Goal: Contribute content

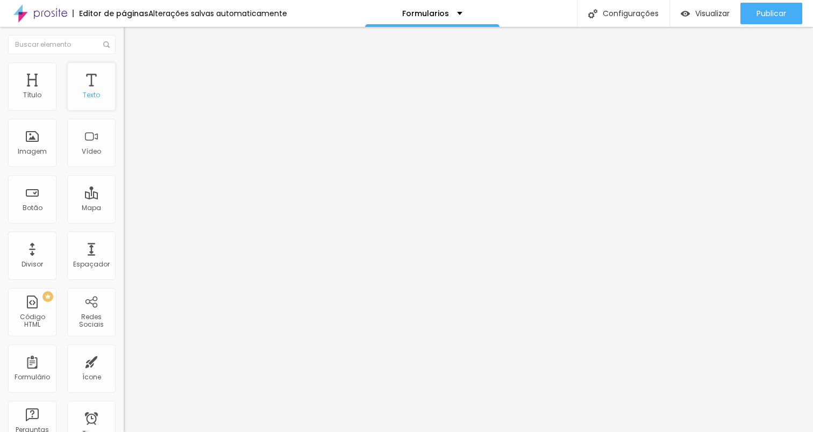
click at [89, 105] on div "Texto" at bounding box center [91, 86] width 48 height 48
click at [36, 317] on div "PREMIUM Código HTML" at bounding box center [32, 312] width 48 height 48
click at [124, 142] on div at bounding box center [186, 135] width 124 height 83
click at [124, 274] on div "Editar Código HTML Conteúdo Avançado Código HTML 2748 caracteres 1 < p > Faça s…" at bounding box center [186, 229] width 124 height 405
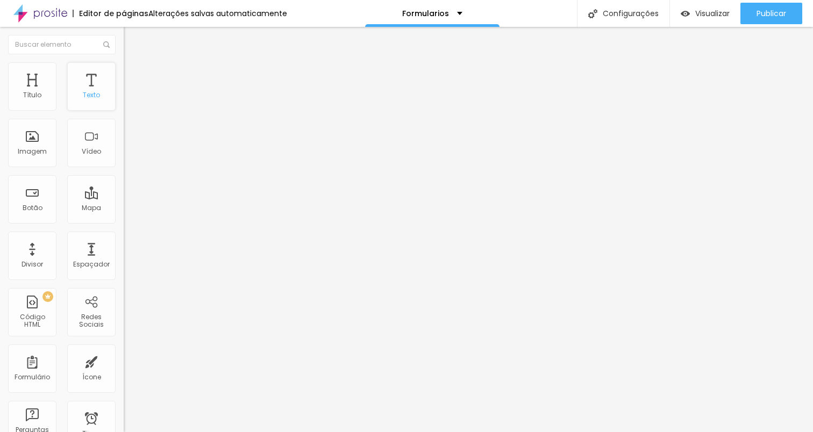
click at [101, 96] on div "Texto" at bounding box center [91, 86] width 48 height 48
click at [92, 99] on div "Texto" at bounding box center [91, 95] width 17 height 8
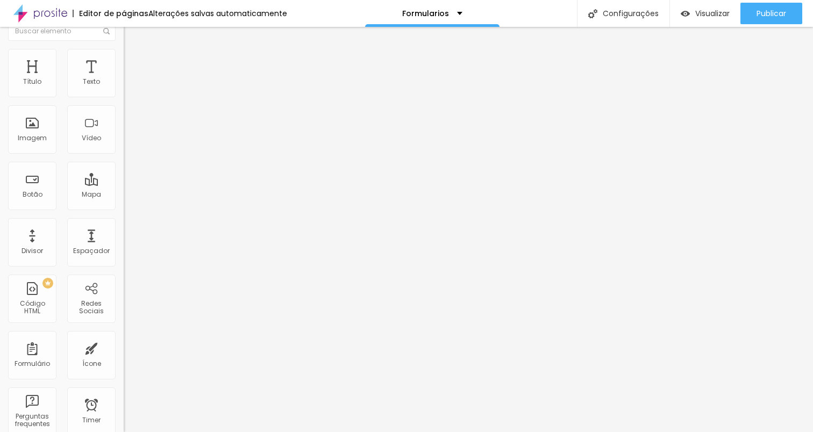
scroll to position [0, 0]
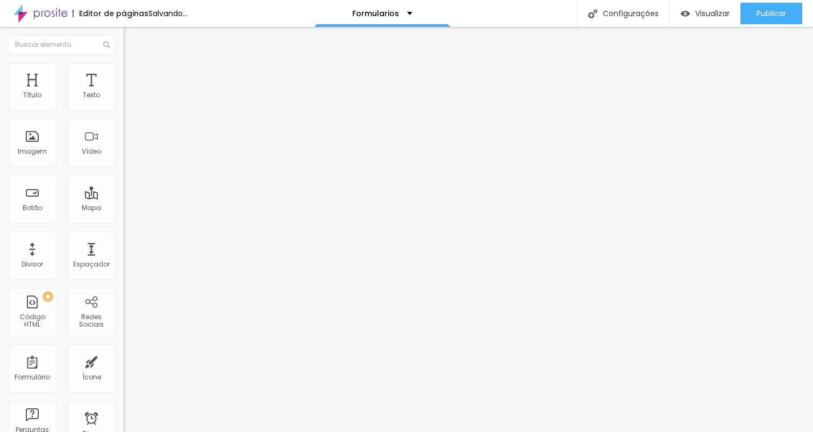
click at [124, 94] on div "1 Insira seu código aqui XXXXXXXXXXXXXXXXXXXXXXXXXXXXXXXXXXXXXXXXXXXXXXXXXX" at bounding box center [186, 94] width 124 height 0
click at [124, 133] on div at bounding box center [186, 135] width 124 height 83
click at [124, 169] on div at bounding box center [186, 135] width 124 height 83
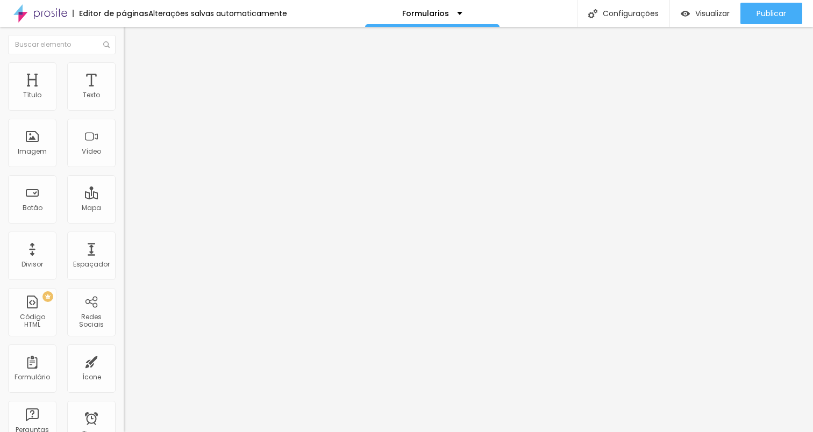
click at [124, 127] on div "< h2 > Inscrições e mais informações: </ h2 > < p > Faça sua inscrição clicando…" at bounding box center [415, 135] width 583 height 83
click at [132, 36] on img "button" at bounding box center [136, 39] width 9 height 9
click at [35, 81] on div "Título" at bounding box center [32, 86] width 48 height 48
click at [124, 102] on span "Titulo 2" at bounding box center [141, 94] width 35 height 13
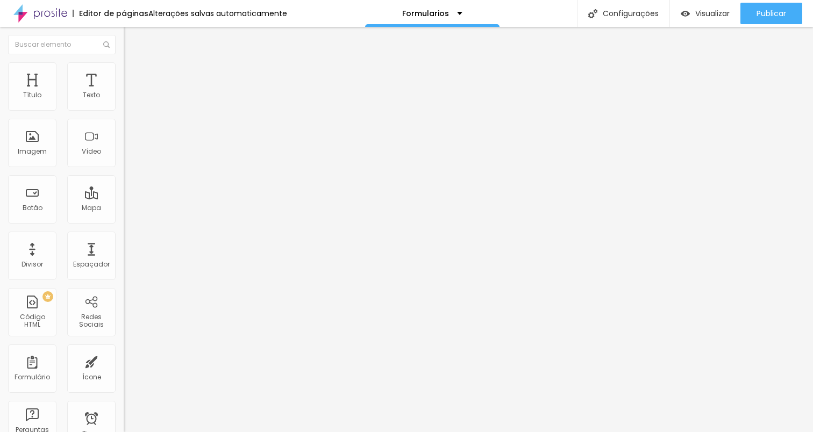
click at [124, 92] on span "Titulo 1" at bounding box center [141, 84] width 35 height 15
click at [124, 109] on div "Titulo 3 H3" at bounding box center [186, 104] width 124 height 9
click at [124, 125] on div "Titulo 5 H5" at bounding box center [186, 121] width 124 height 6
drag, startPoint x: 65, startPoint y: 145, endPoint x: 50, endPoint y: 146, distance: 15.1
click at [124, 102] on span "Titulo 2" at bounding box center [141, 94] width 35 height 13
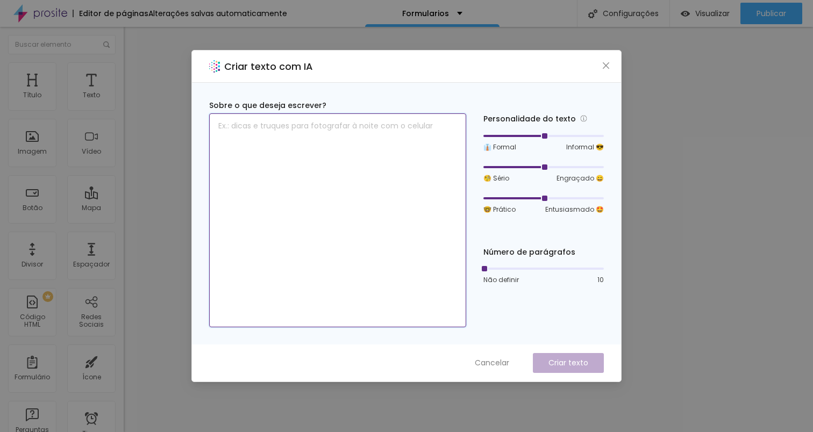
click at [255, 138] on textarea at bounding box center [337, 220] width 257 height 214
paste textarea "Loremipsu do Sitame – Consectetur Adipiscinge S doe tempo incidid utl etdolorem…"
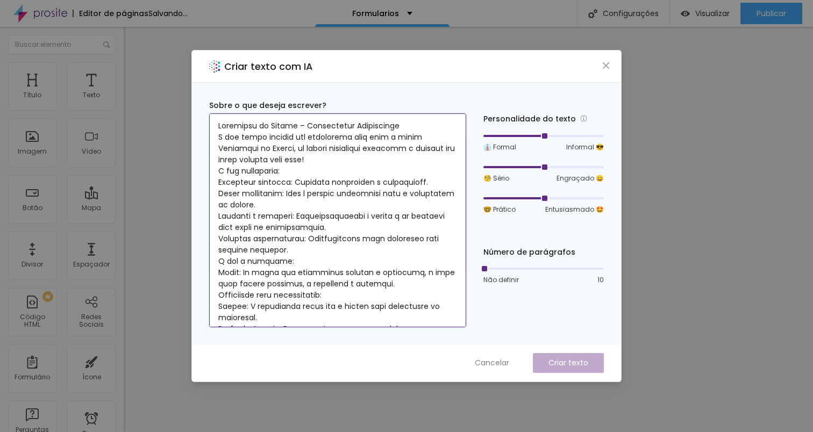
scroll to position [116, 0]
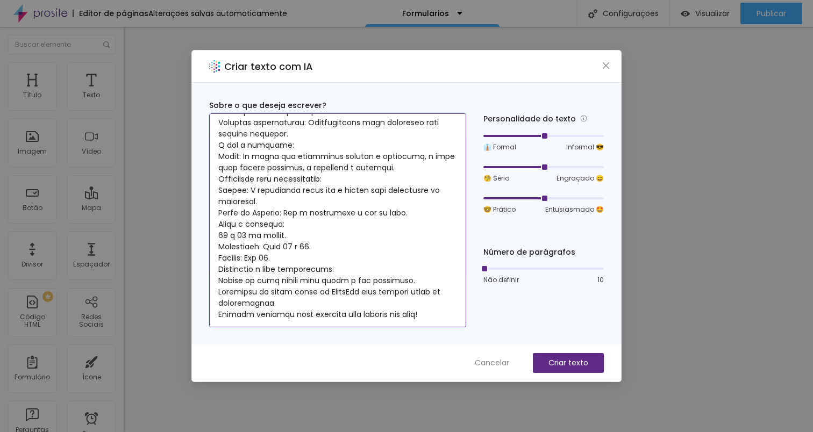
type textarea "Loremipsu do Sitame – Consectetur Adipiscinge S doe tempo incidid utl etdolorem…"
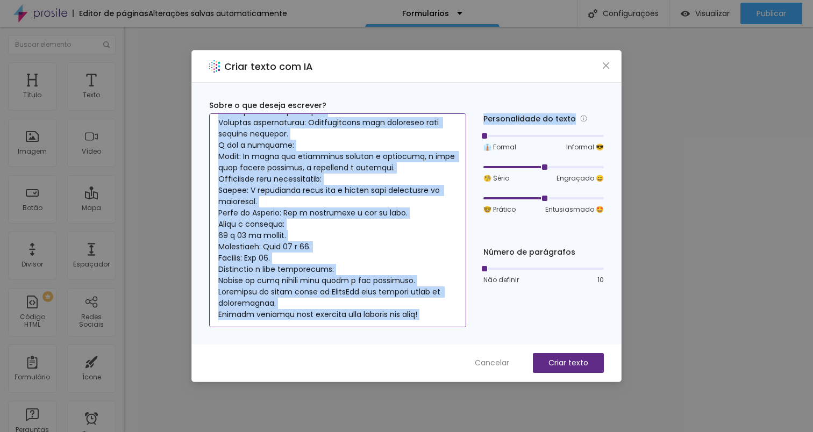
drag, startPoint x: 543, startPoint y: 133, endPoint x: 445, endPoint y: 145, distance: 99.0
click at [446, 144] on div "Sobre o que deseja escrever? Personalidade do texto 👔 Formal Informal 😎 🧐 Sério…" at bounding box center [406, 213] width 395 height 227
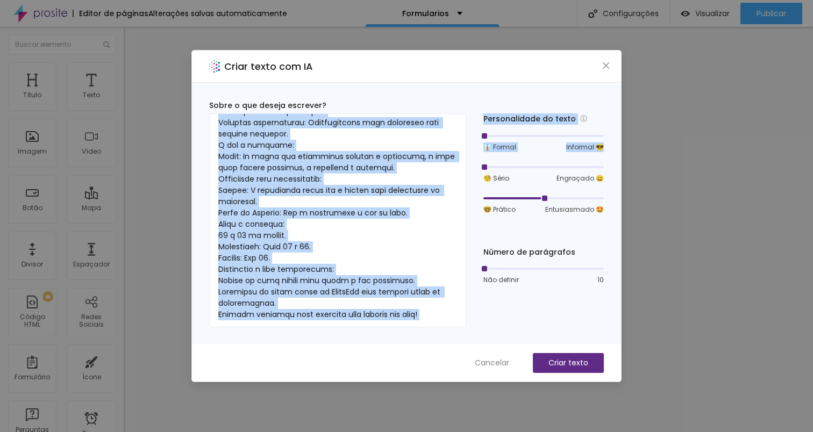
drag, startPoint x: 544, startPoint y: 167, endPoint x: 474, endPoint y: 177, distance: 70.6
click at [474, 177] on div "Sobre o que deseja escrever? Personalidade do texto 👔 Formal Informal 😎 🧐 Sério…" at bounding box center [406, 213] width 395 height 227
click at [570, 360] on p "Criar texto" at bounding box center [568, 363] width 40 height 11
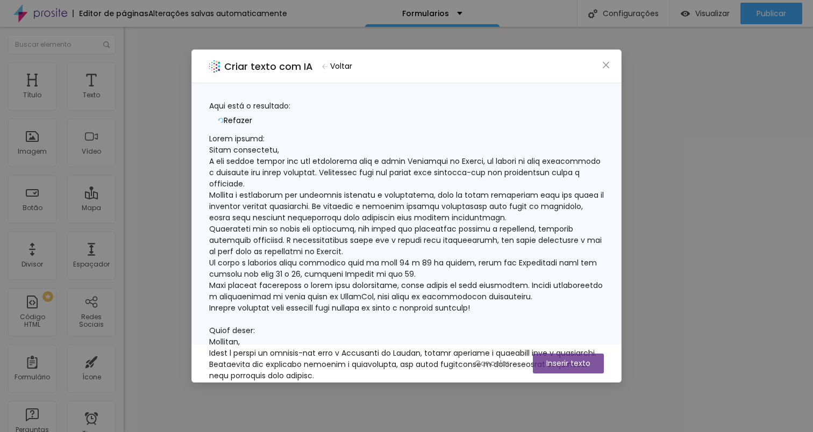
scroll to position [228, 0]
click at [491, 359] on span "Cancelar" at bounding box center [492, 363] width 34 height 11
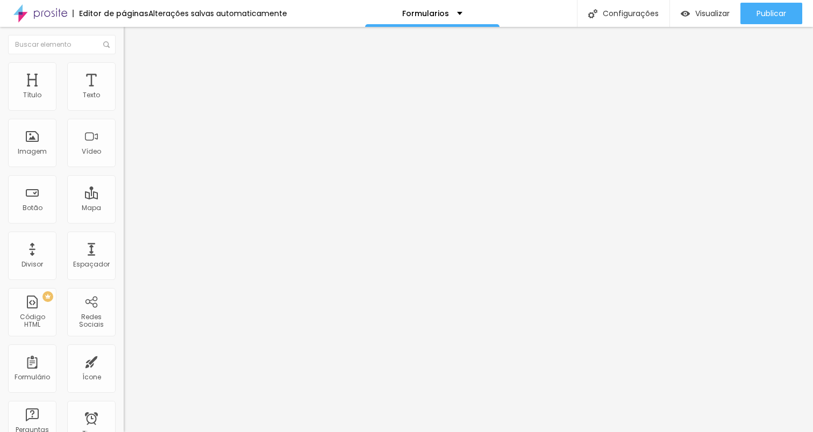
scroll to position [0, 0]
